Goal: Information Seeking & Learning: Learn about a topic

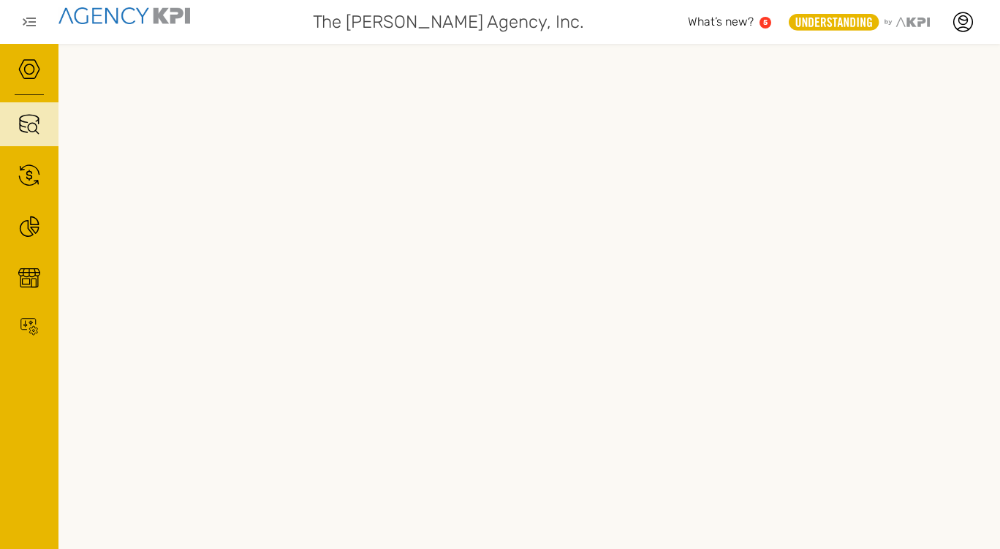
scroll to position [0, 11]
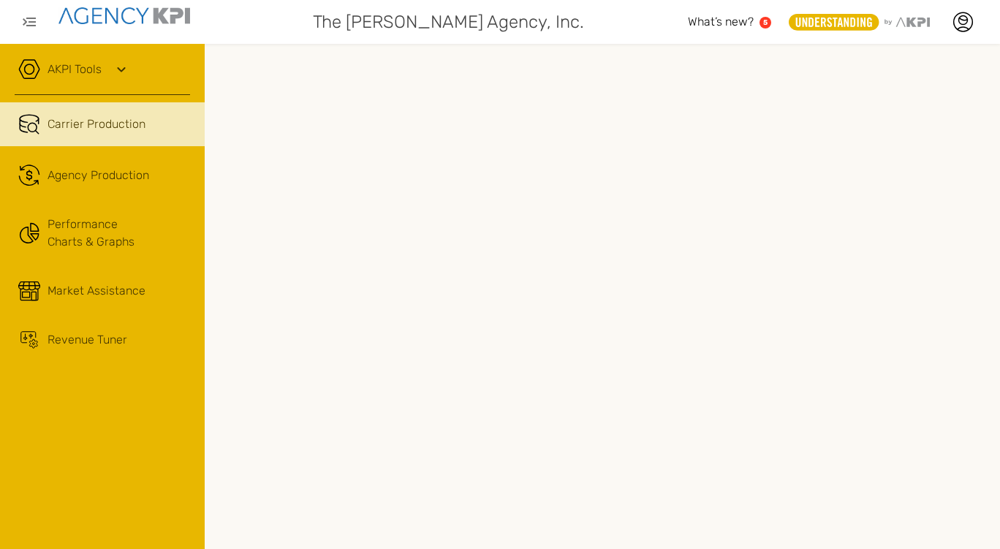
click at [69, 173] on span "Agency Production" at bounding box center [99, 176] width 102 height 18
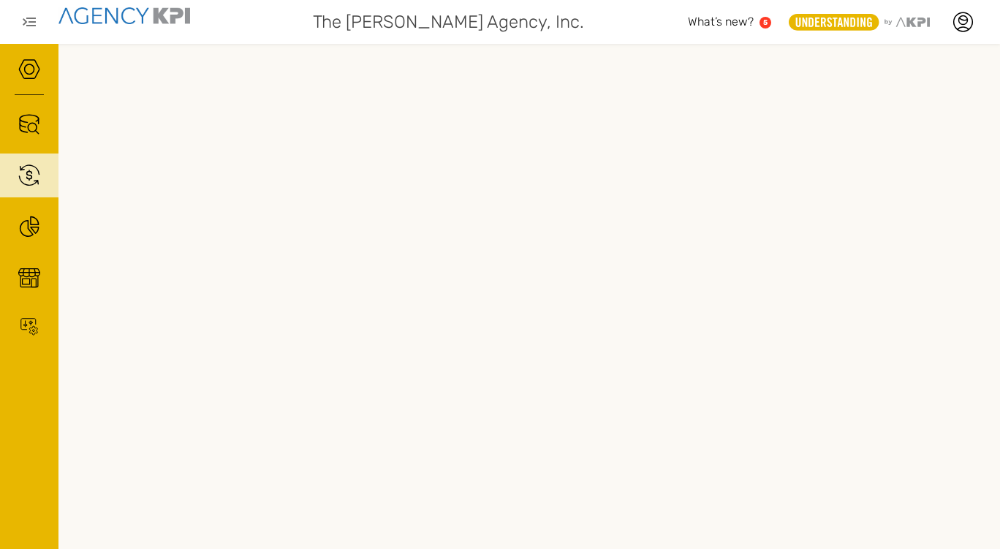
scroll to position [0, 96]
